Goal: Book appointment/travel/reservation

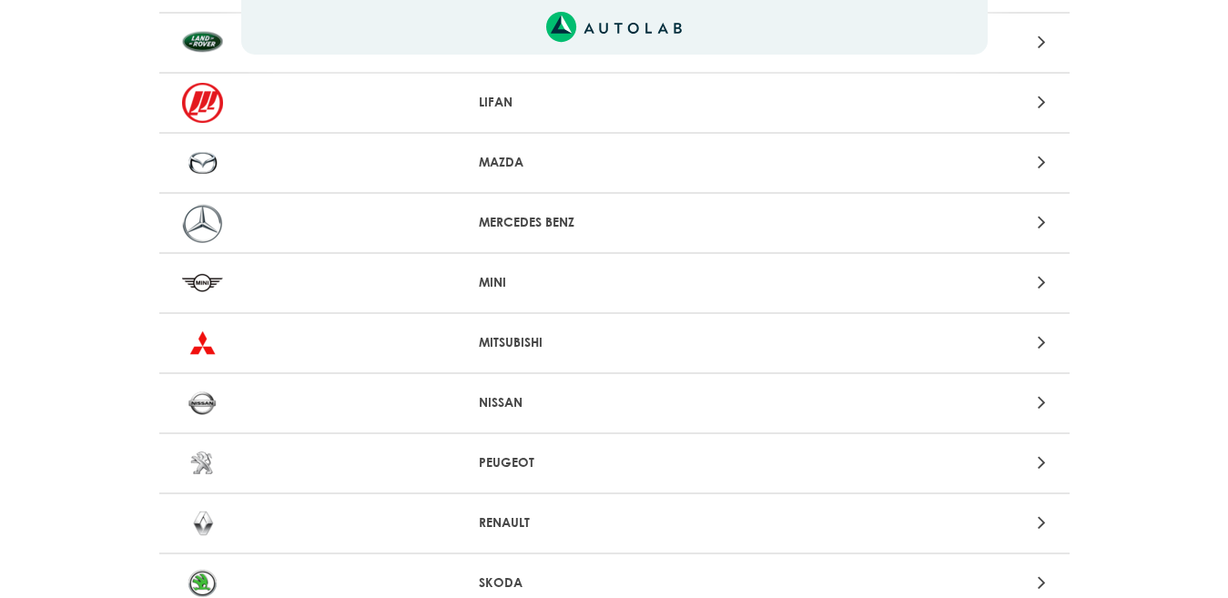
scroll to position [1436, 0]
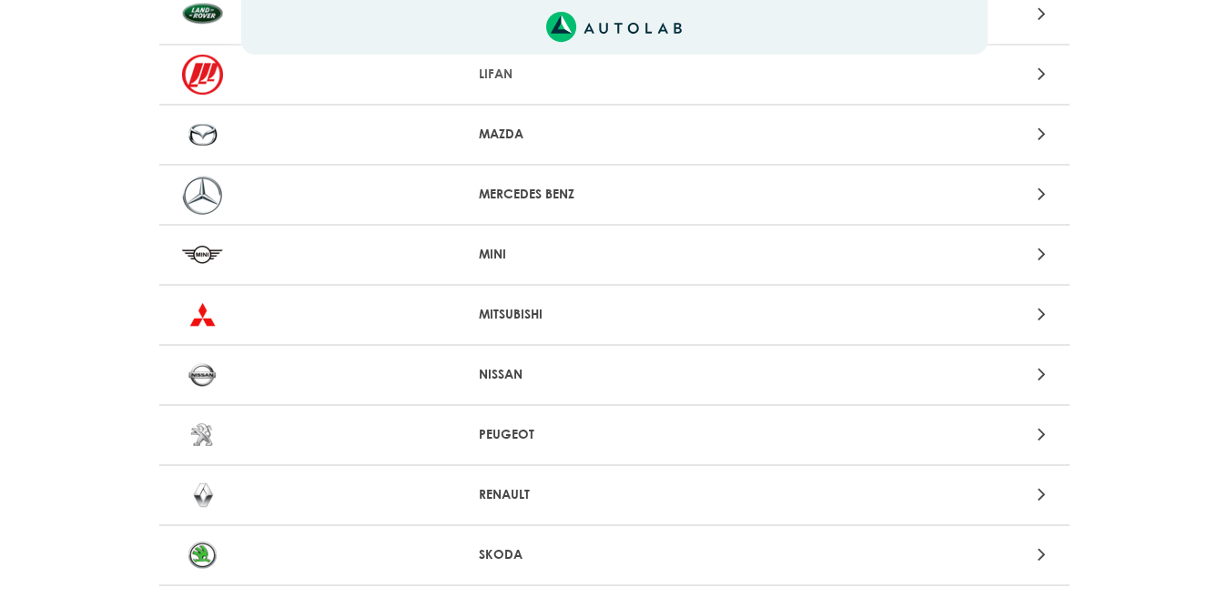
click at [1042, 366] on icon at bounding box center [1042, 374] width 8 height 24
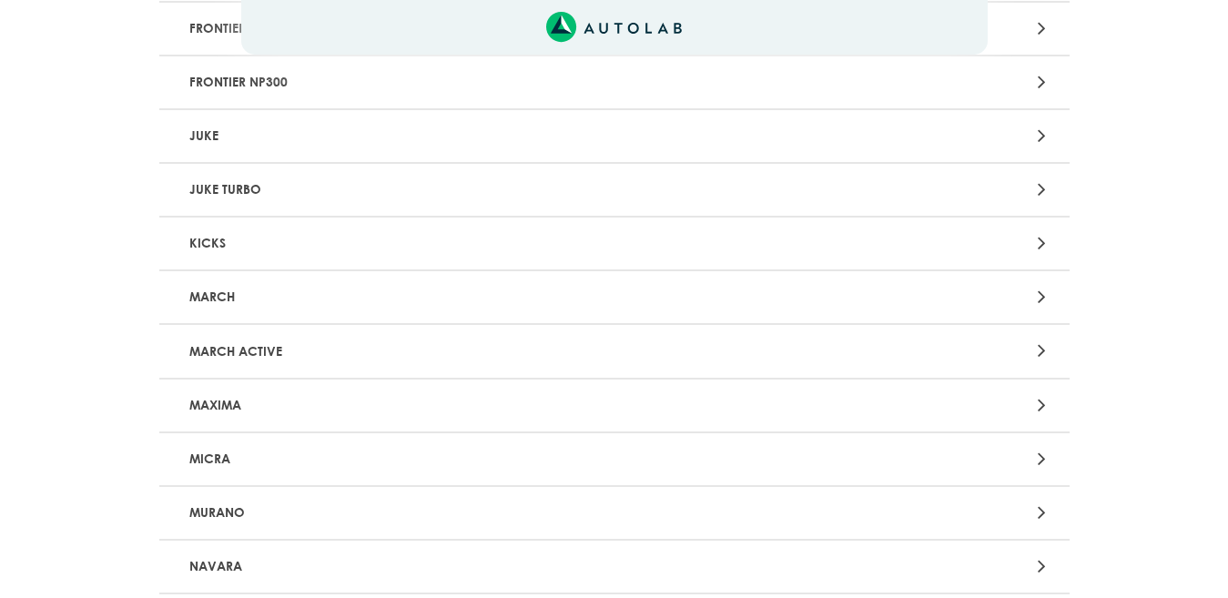
scroll to position [564, 0]
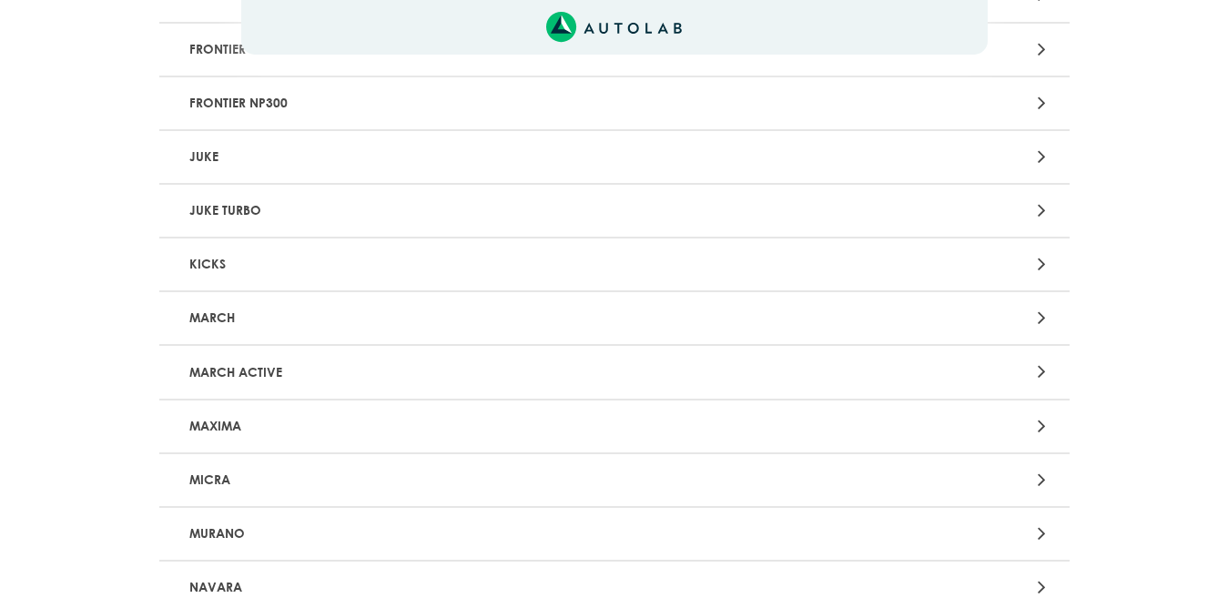
click at [1033, 320] on div at bounding box center [912, 318] width 298 height 25
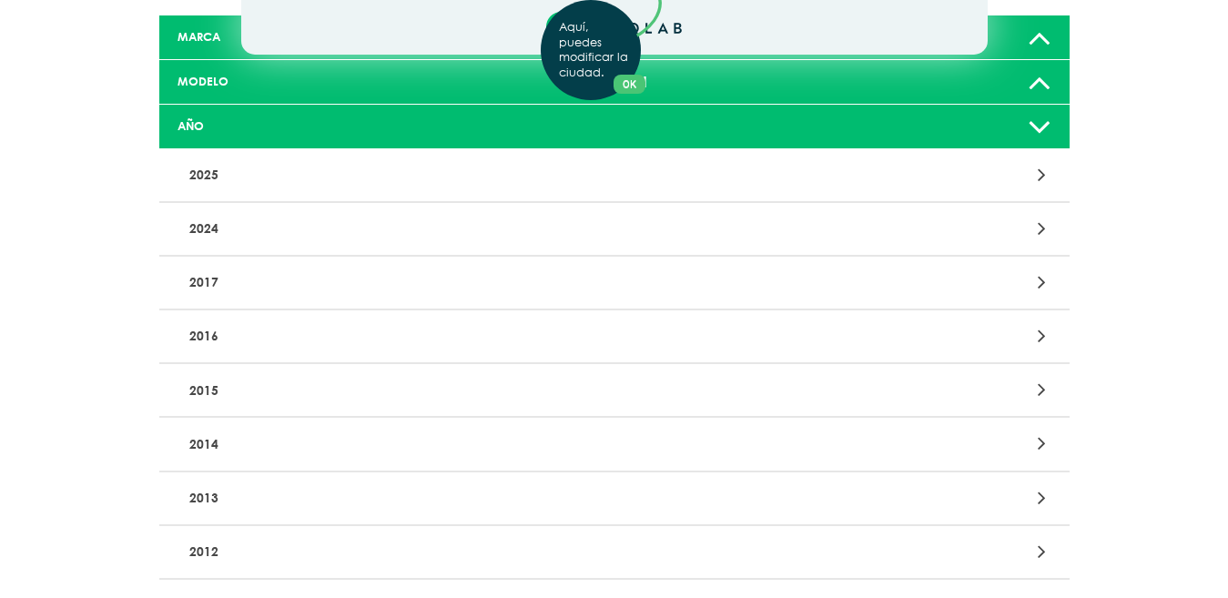
scroll to position [153, 0]
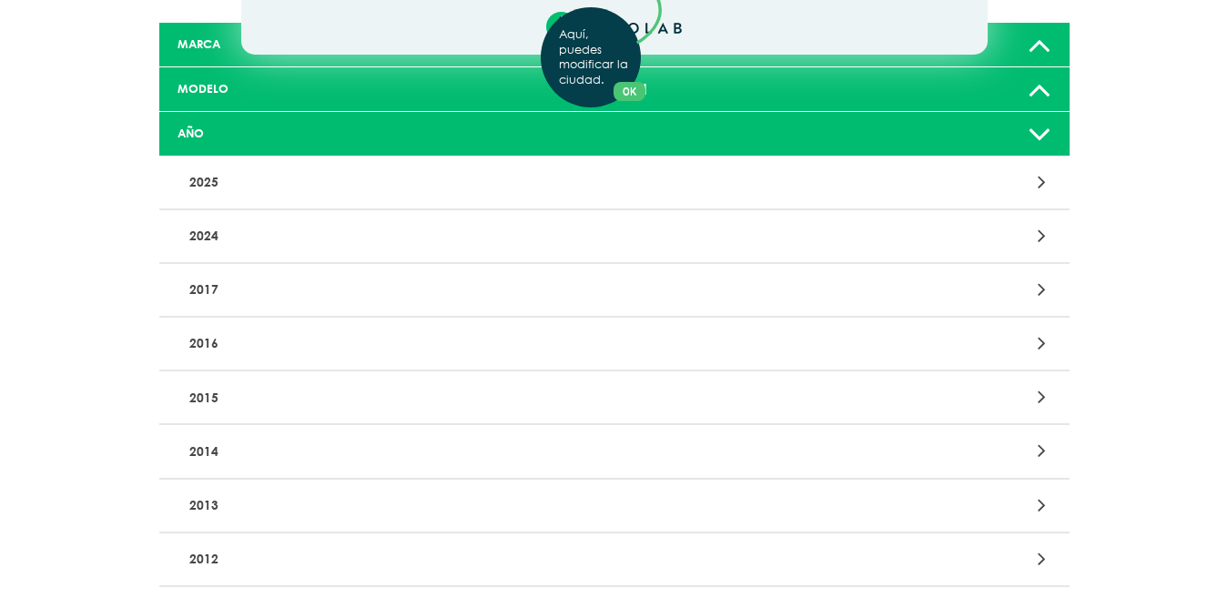
click at [1035, 46] on div "Aquí, puedes modificar la ciudad. OK .aex,.bex{fill:none!important;stroke:#50c4…" at bounding box center [614, 146] width 1228 height 598
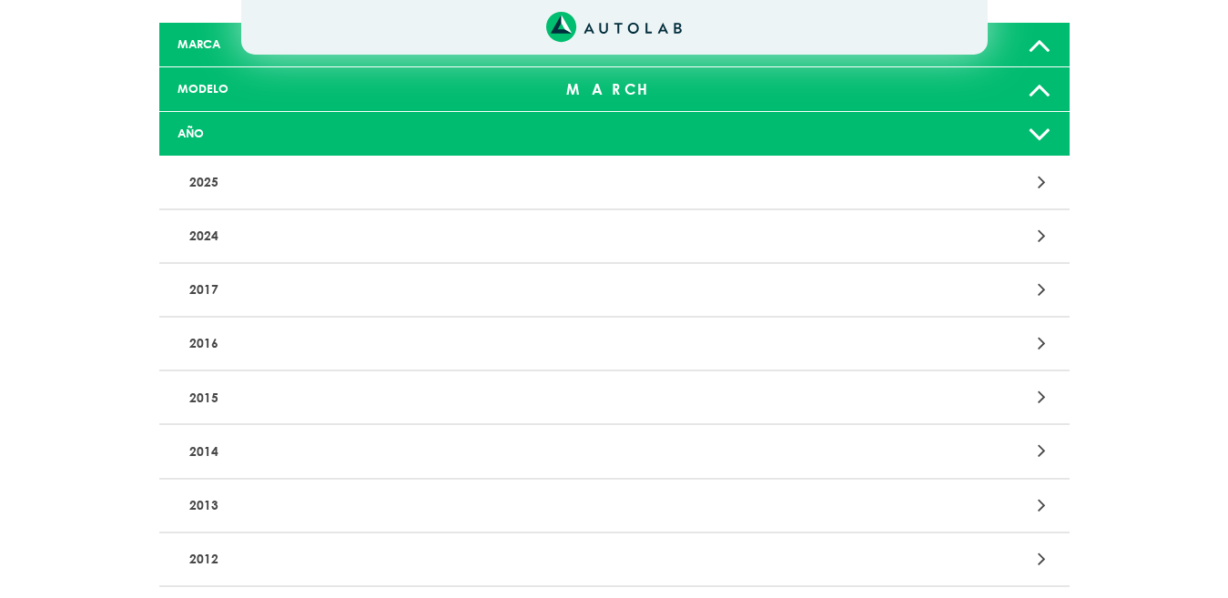
click at [1037, 46] on icon at bounding box center [1040, 44] width 24 height 36
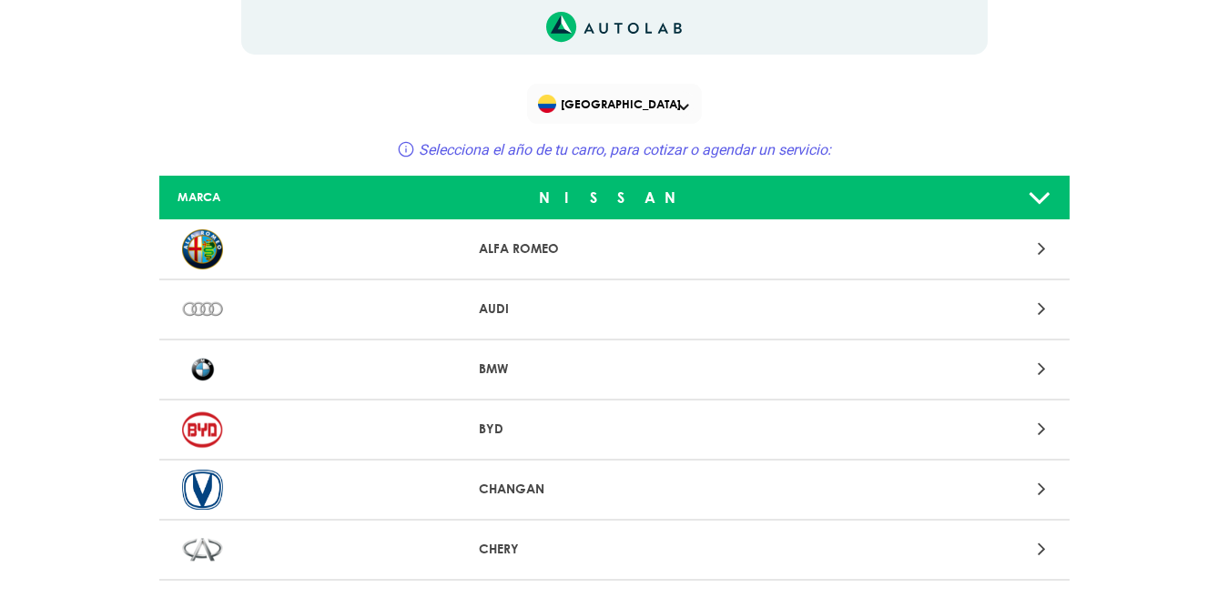
click at [1035, 192] on icon at bounding box center [1040, 197] width 24 height 36
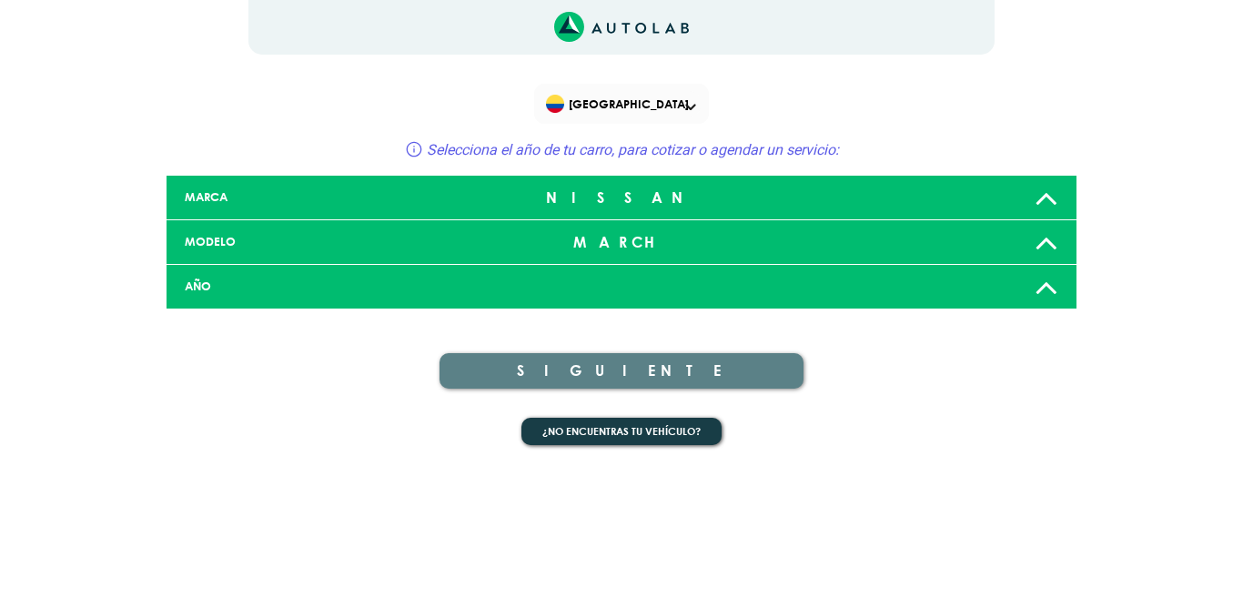
click at [1048, 289] on icon at bounding box center [1047, 287] width 24 height 36
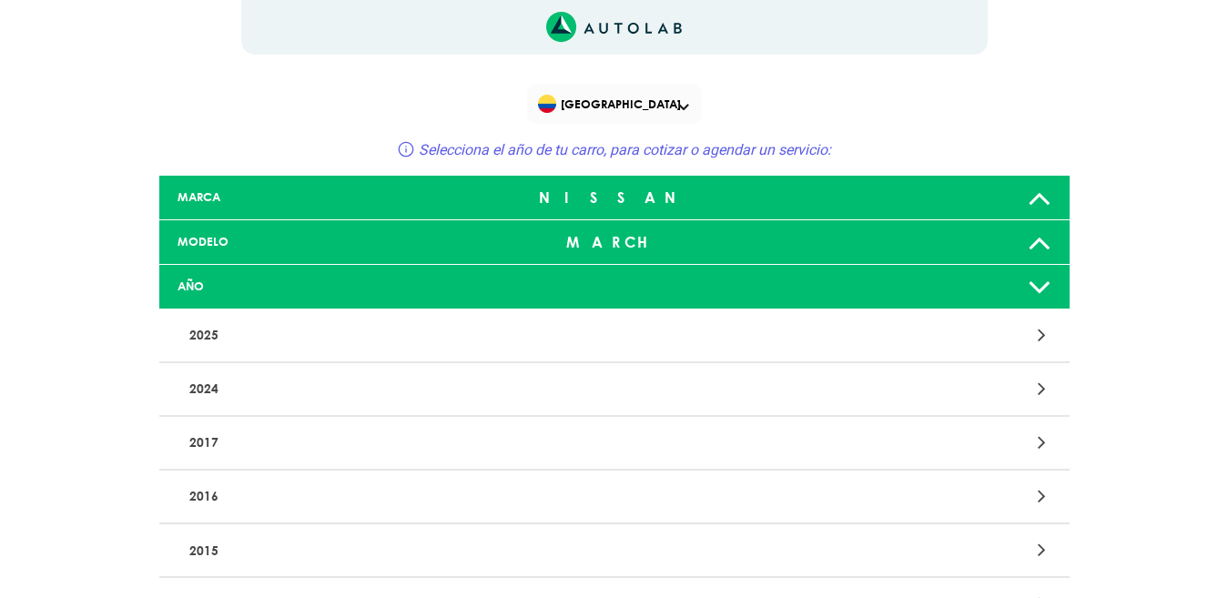
click at [1031, 438] on div at bounding box center [912, 443] width 298 height 25
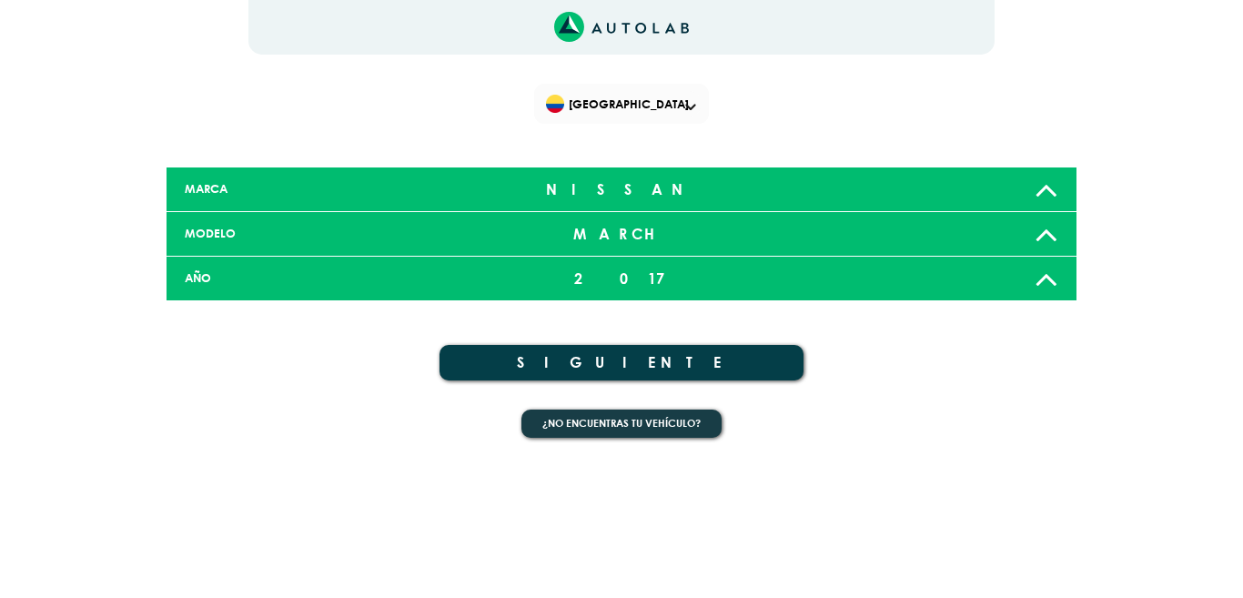
click at [702, 359] on button "SIGUIENTE" at bounding box center [622, 363] width 364 height 36
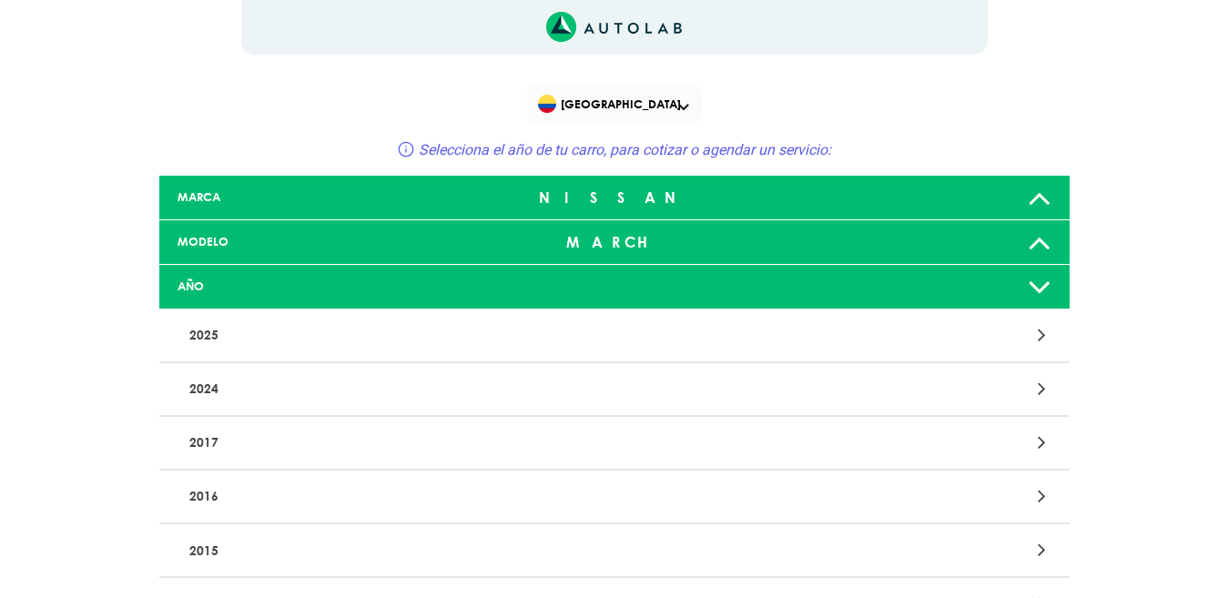
scroll to position [153, 0]
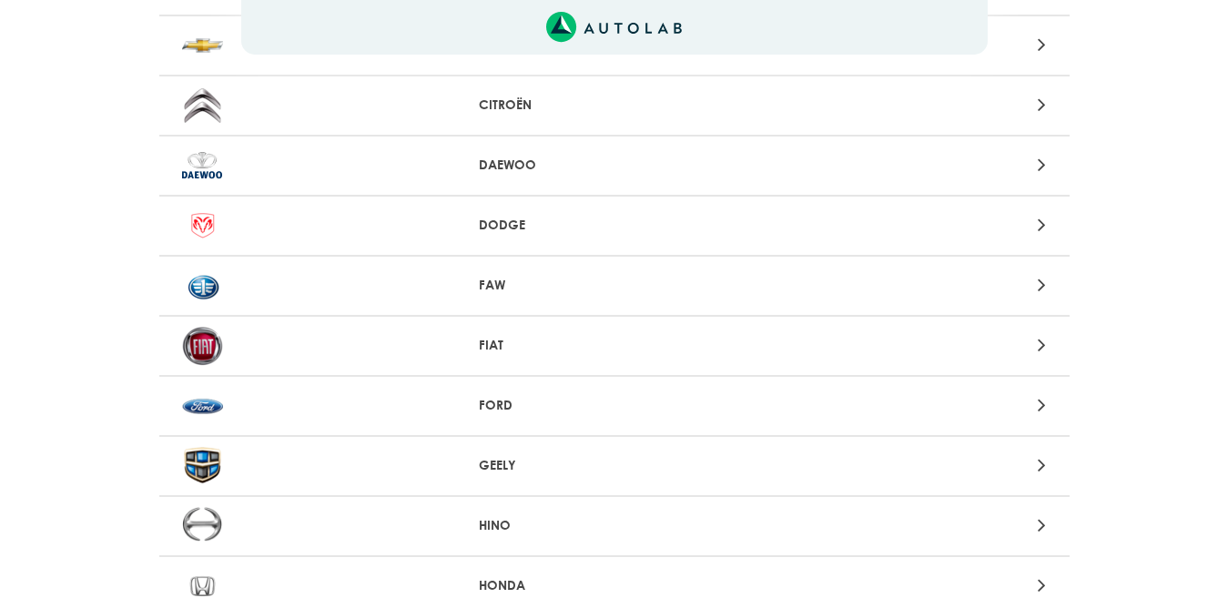
scroll to position [1436, 0]
